Goal: Find specific page/section: Locate a particular part of the current website

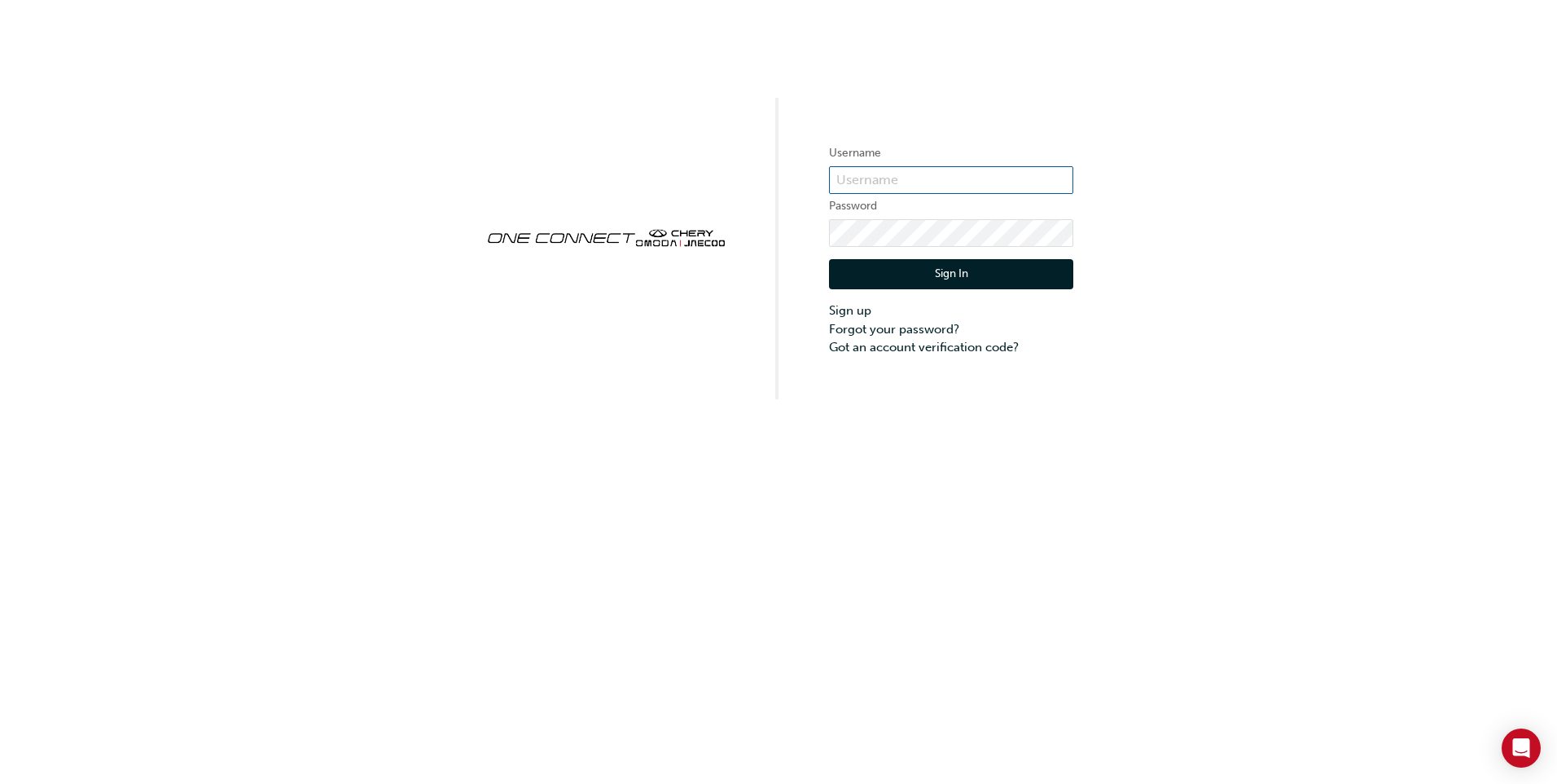
click at [916, 180] on input "text" at bounding box center [952, 180] width 244 height 28
type input "CHAU0492"
click button "Sign In" at bounding box center [952, 274] width 244 height 31
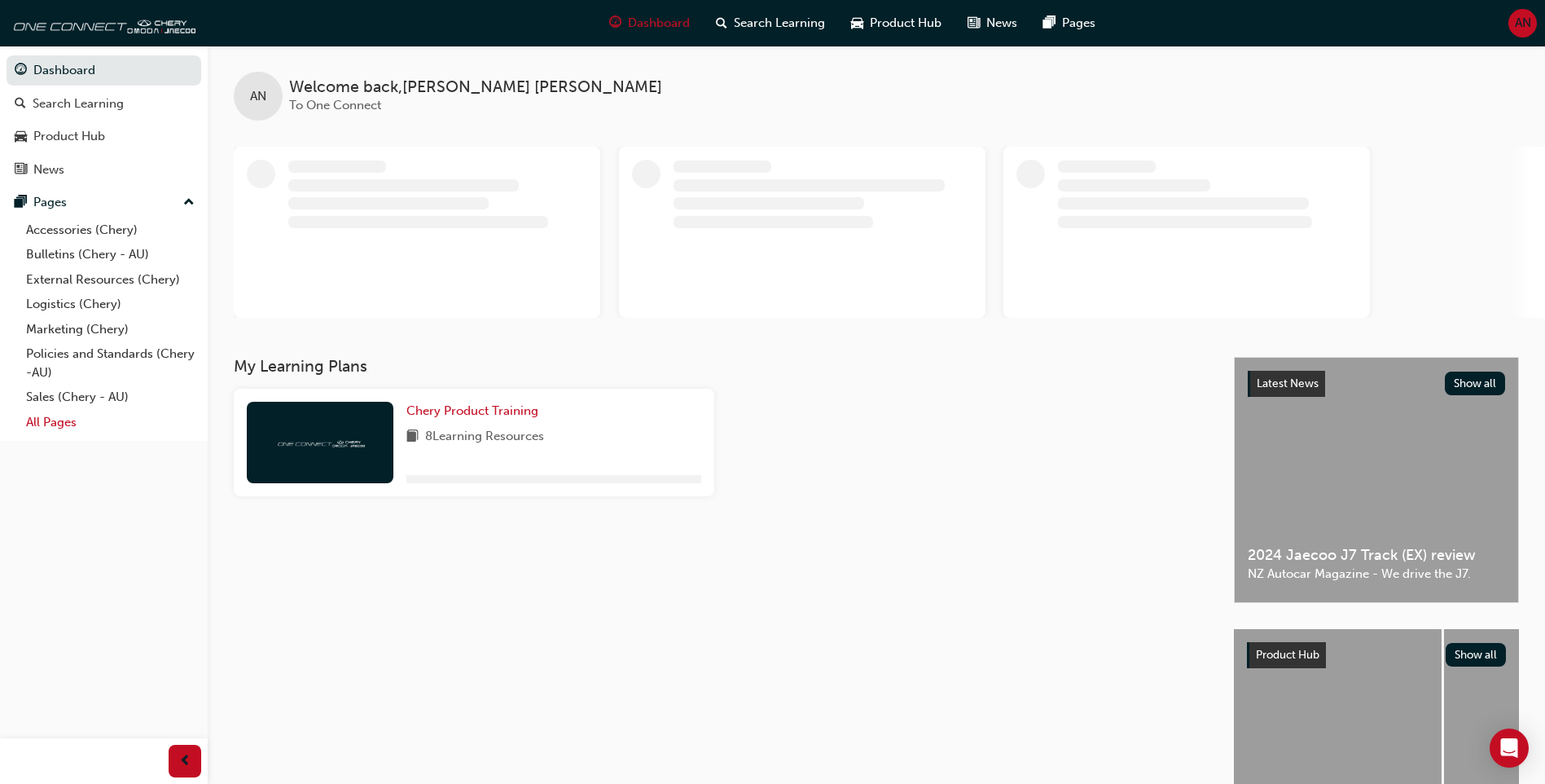
click at [71, 425] on link "All Pages" at bounding box center [110, 422] width 181 height 25
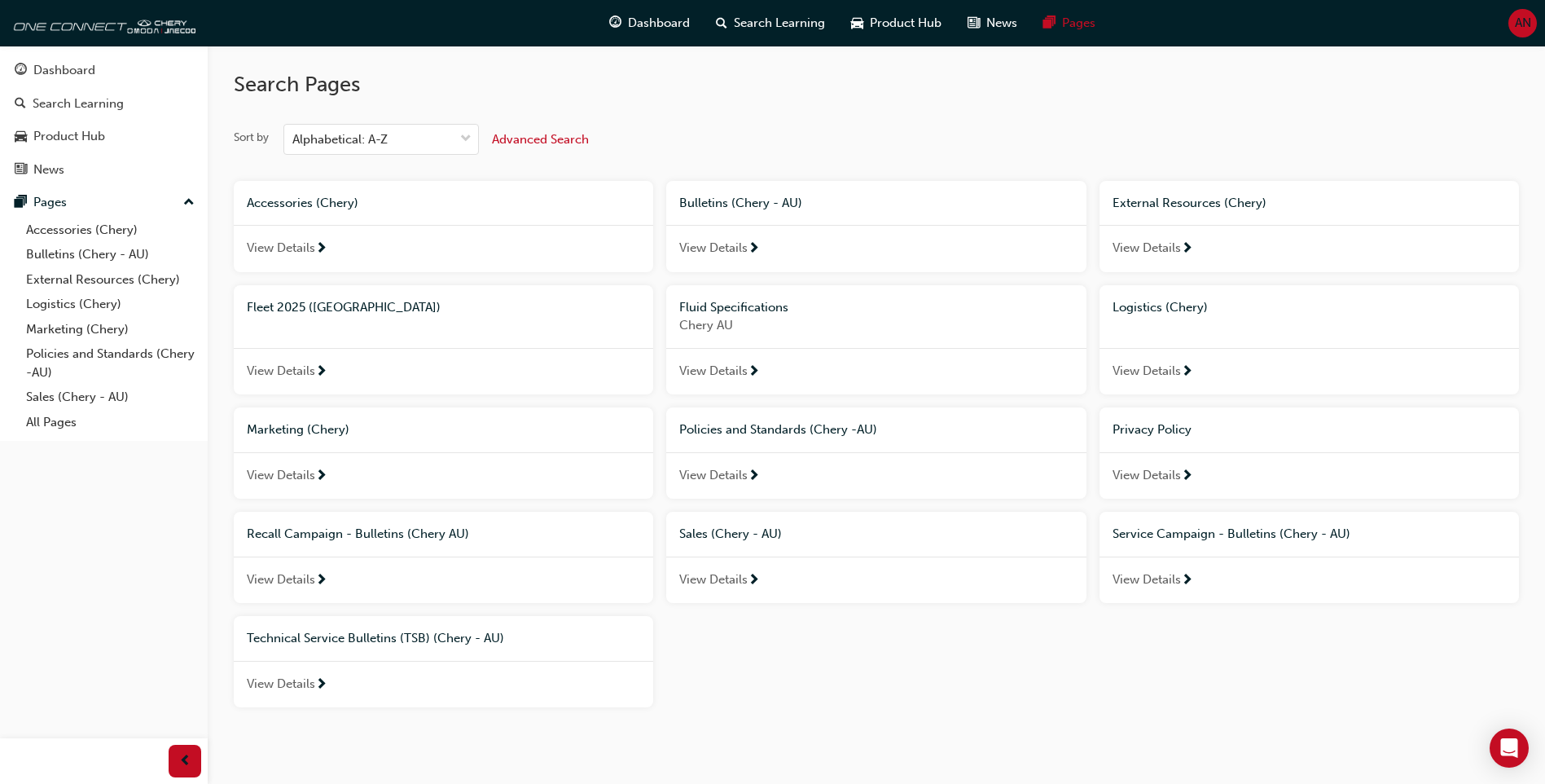
click at [383, 367] on div "View Details" at bounding box center [443, 371] width 419 height 47
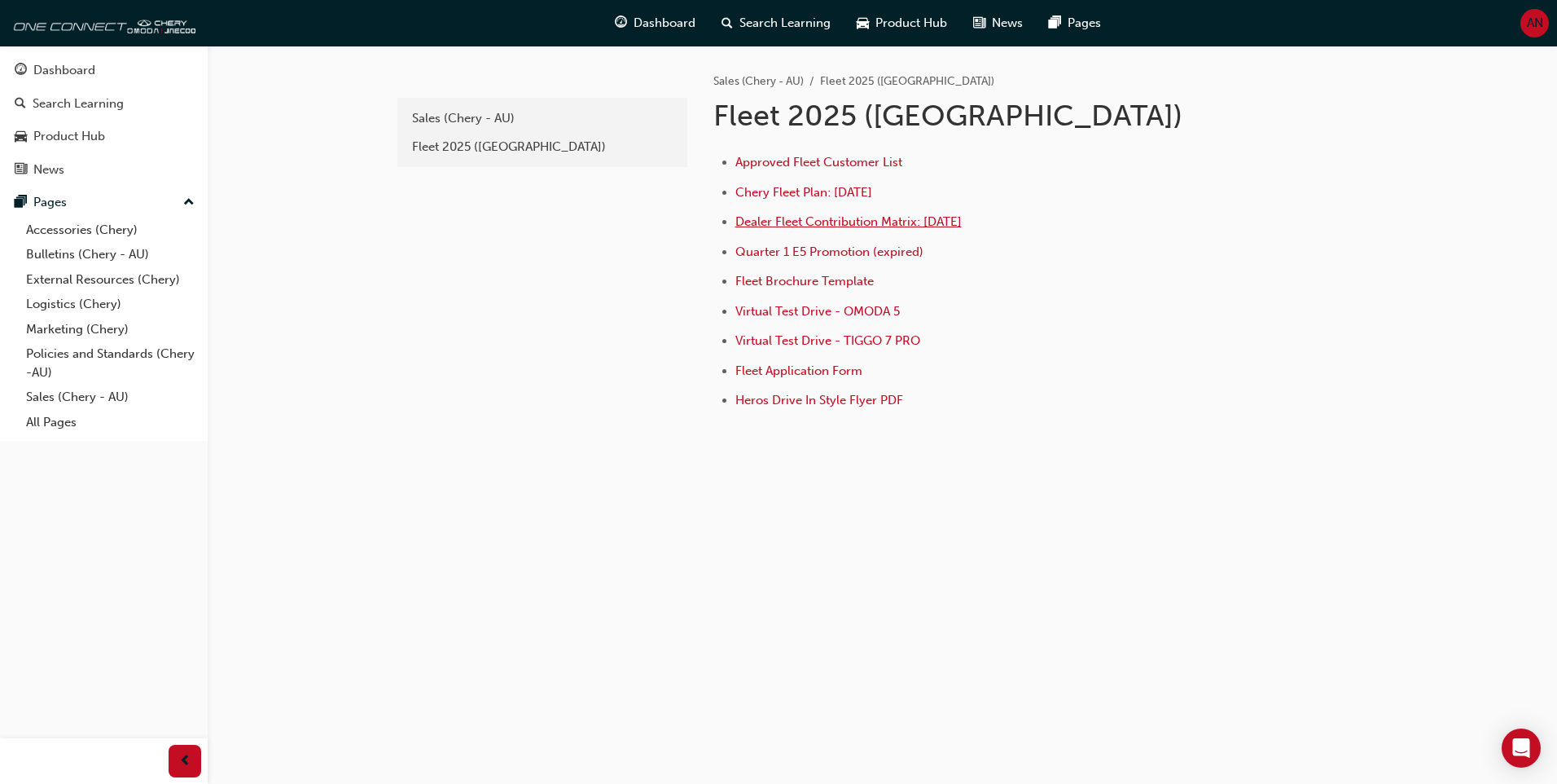
click at [794, 215] on span "Dealer Fleet Contribution Matrix: [DATE]" at bounding box center [849, 221] width 227 height 15
